Goal: Find specific page/section: Locate item on page

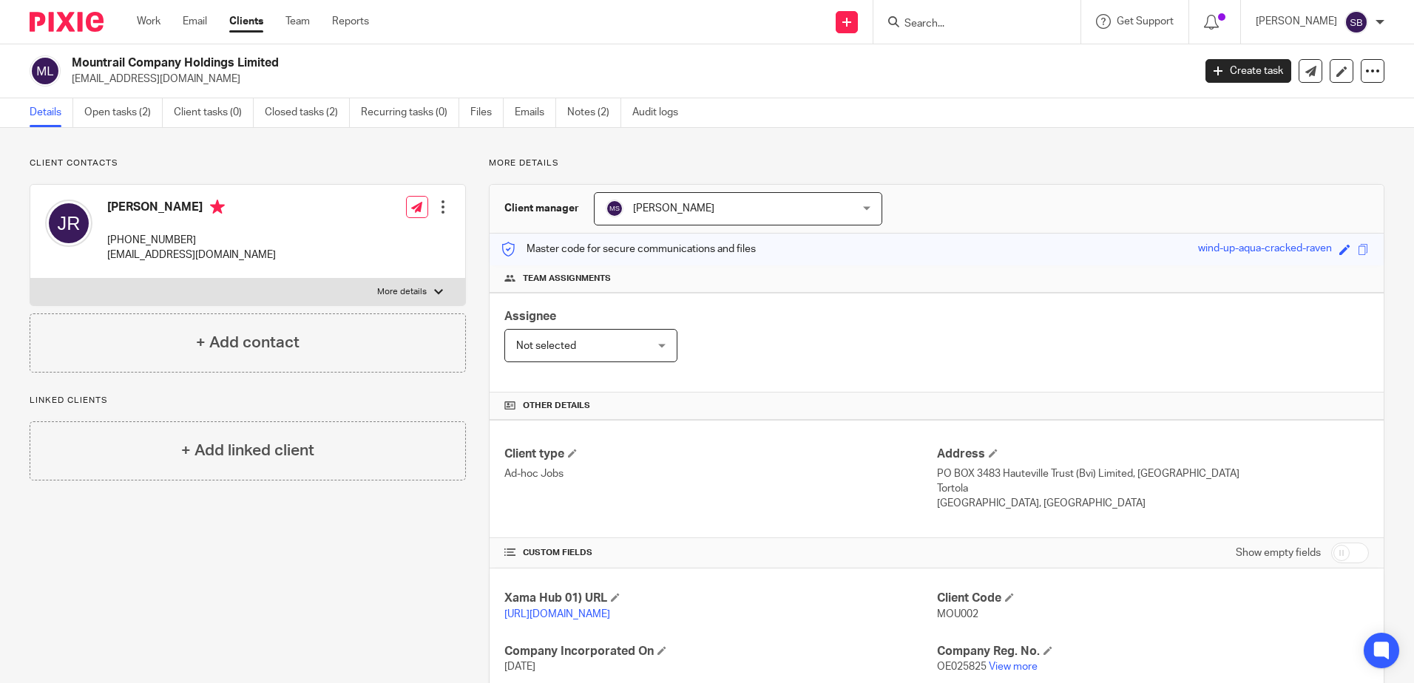
drag, startPoint x: 197, startPoint y: 209, endPoint x: 118, endPoint y: 212, distance: 78.5
click at [125, 213] on h4 "[PERSON_NAME]" at bounding box center [191, 209] width 169 height 18
click at [113, 211] on h4 "[PERSON_NAME]" at bounding box center [191, 209] width 169 height 18
drag, startPoint x: 109, startPoint y: 209, endPoint x: 229, endPoint y: 209, distance: 120.6
click at [229, 209] on div "[PERSON_NAME] [PHONE_NUMBER] [EMAIL_ADDRESS][DOMAIN_NAME] Edit contact Create c…" at bounding box center [247, 232] width 435 height 94
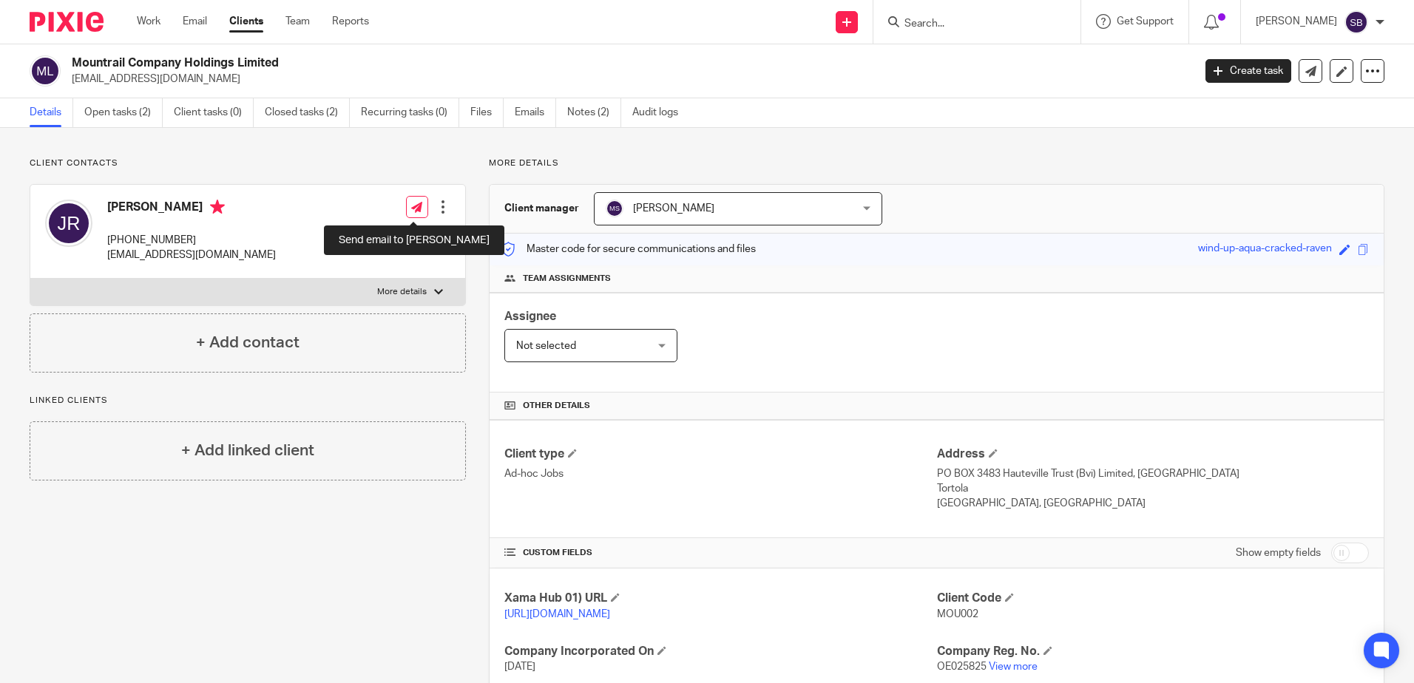
copy h4 "[PERSON_NAME]"
drag, startPoint x: 348, startPoint y: 282, endPoint x: 330, endPoint y: 166, distance: 116.7
click at [348, 282] on label "More details" at bounding box center [247, 292] width 435 height 27
click at [30, 279] on input "More details" at bounding box center [30, 278] width 1 height 1
checkbox input "true"
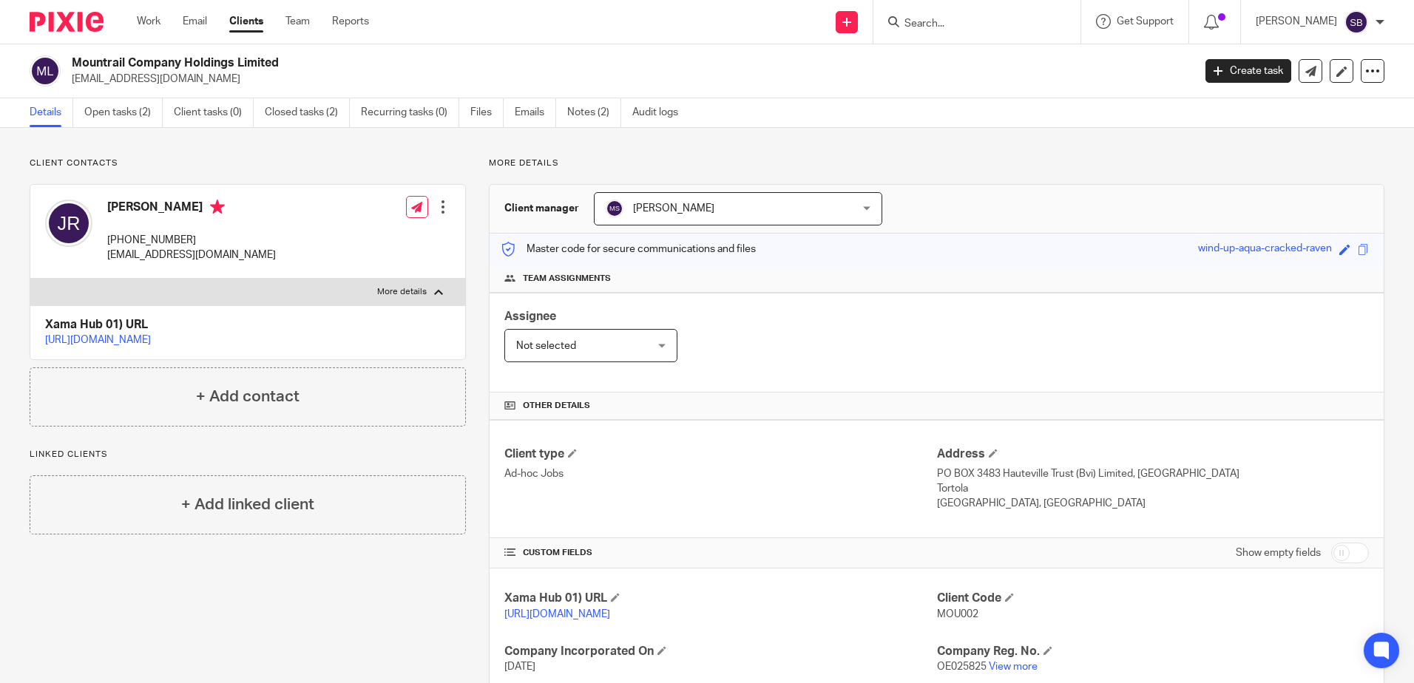
click at [330, 166] on p "Client contacts" at bounding box center [248, 164] width 436 height 12
